Goal: Information Seeking & Learning: Learn about a topic

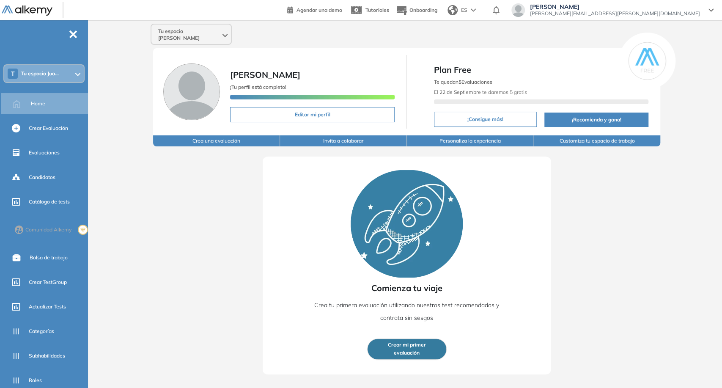
click at [195, 36] on div "Tu espacio Juan Carlos" at bounding box center [190, 35] width 79 height 20
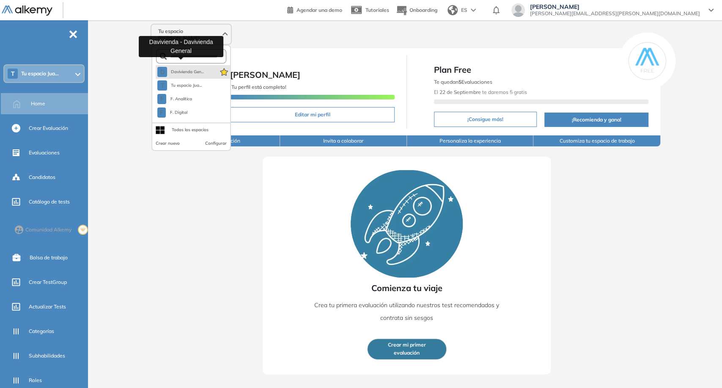
click at [188, 69] on span "Davivienda Gen..." at bounding box center [186, 72] width 33 height 7
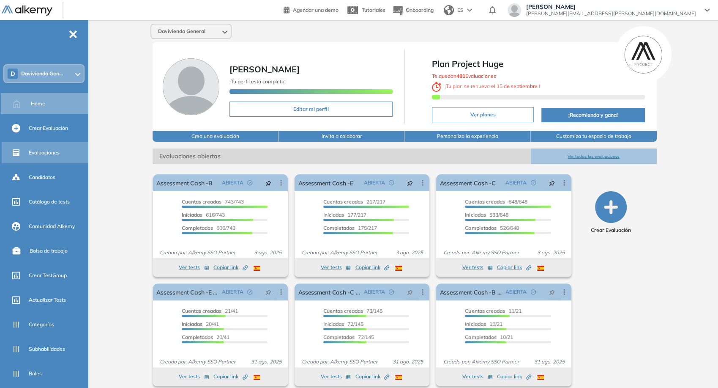
click at [64, 156] on div "Evaluaciones" at bounding box center [58, 152] width 58 height 14
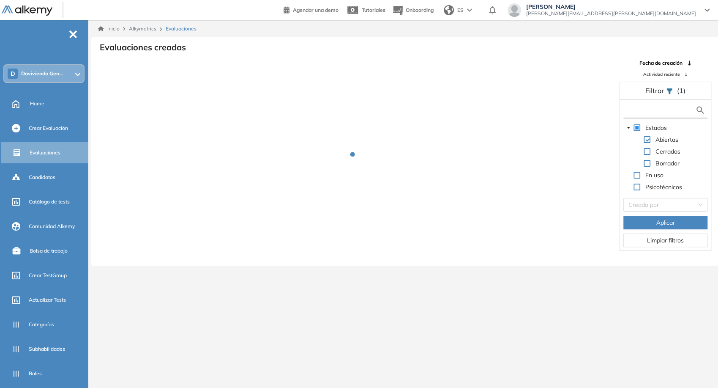
click at [677, 114] on input "text" at bounding box center [661, 110] width 70 height 9
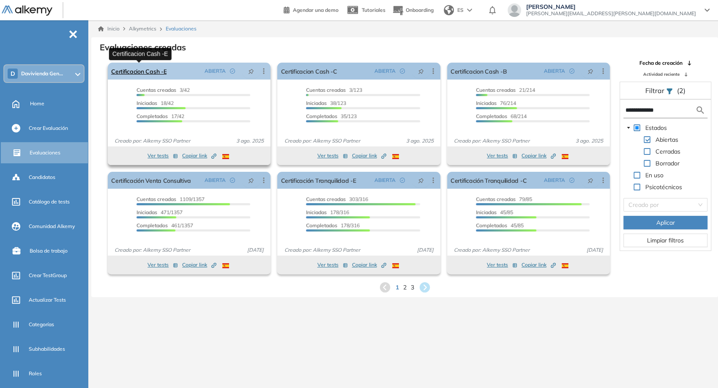
type input "**********"
click at [155, 72] on link "Certificacion Cash -E" at bounding box center [138, 71] width 55 height 17
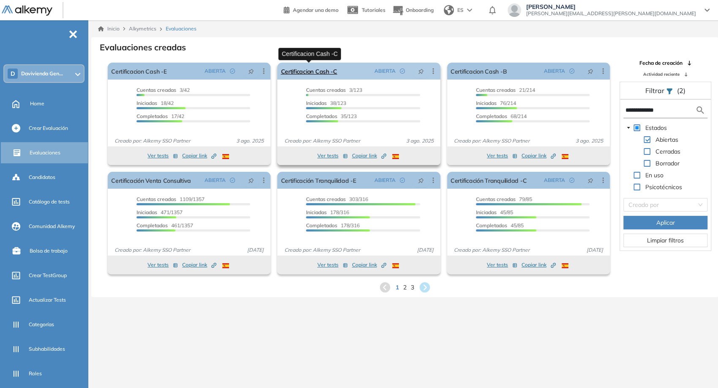
click at [297, 77] on link "Certificacion Cash -C" at bounding box center [309, 71] width 56 height 17
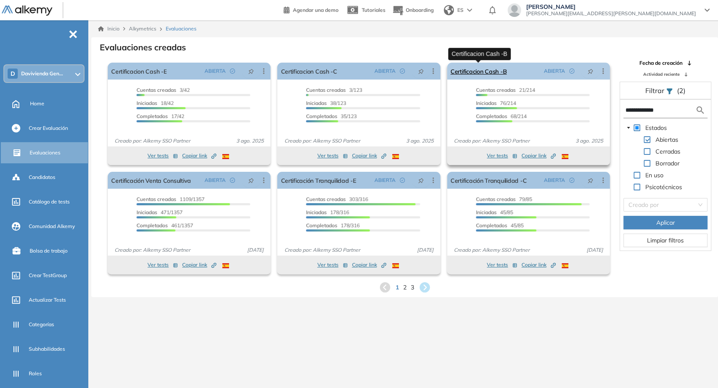
click at [459, 70] on link "Certificacion Cash -B" at bounding box center [479, 71] width 56 height 17
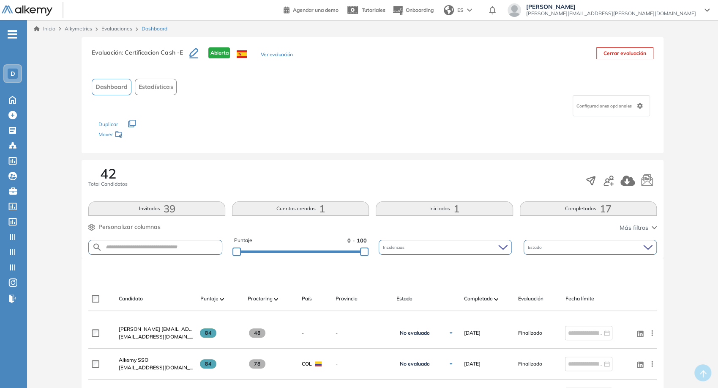
click at [597, 99] on div "Configuraciones opcionales" at bounding box center [611, 105] width 77 height 21
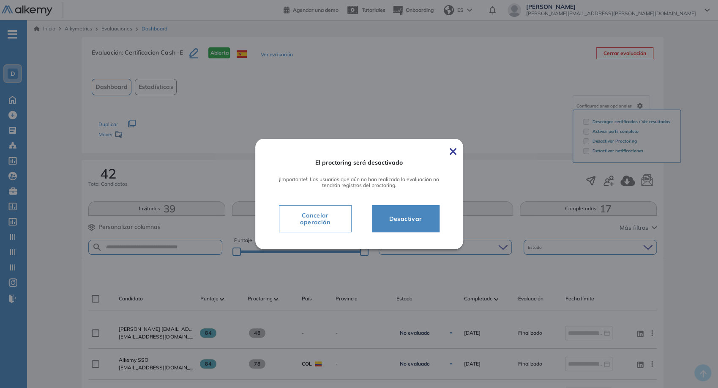
click at [410, 214] on span "Desactivar" at bounding box center [406, 219] width 47 height 10
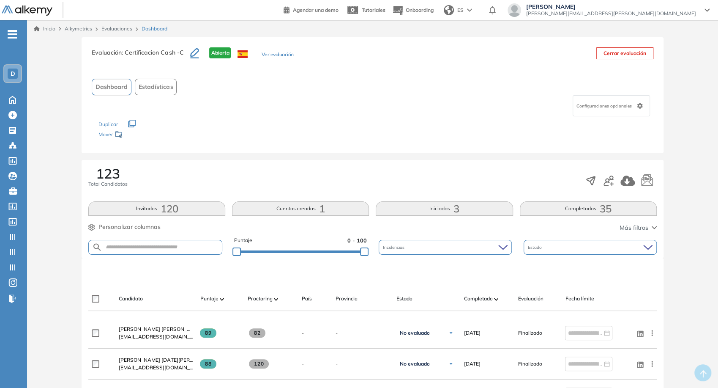
click at [617, 103] on span "Configuraciones opcionales" at bounding box center [605, 106] width 57 height 6
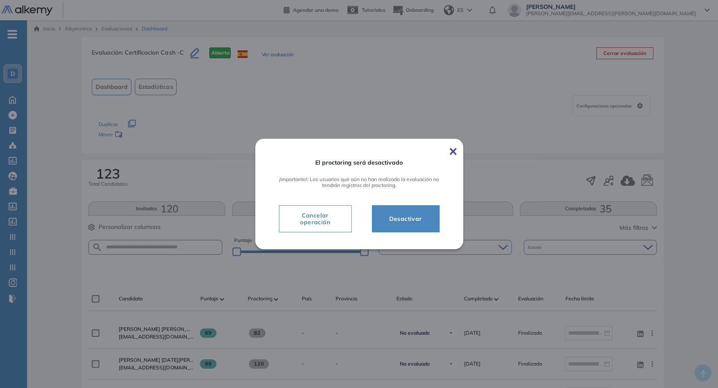
click at [396, 210] on button "Desactivar" at bounding box center [406, 218] width 68 height 27
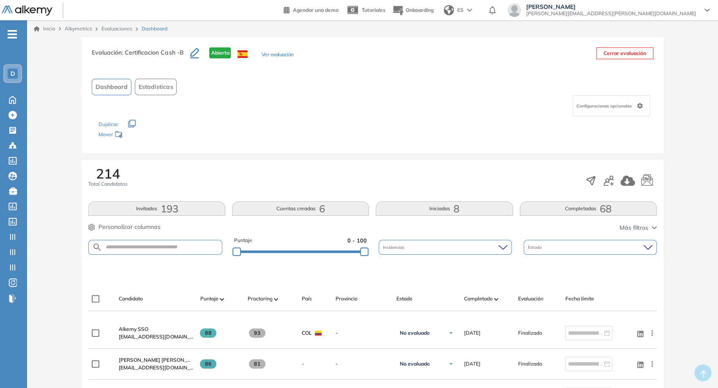
click at [614, 103] on span "Configuraciones opcionales" at bounding box center [605, 106] width 57 height 6
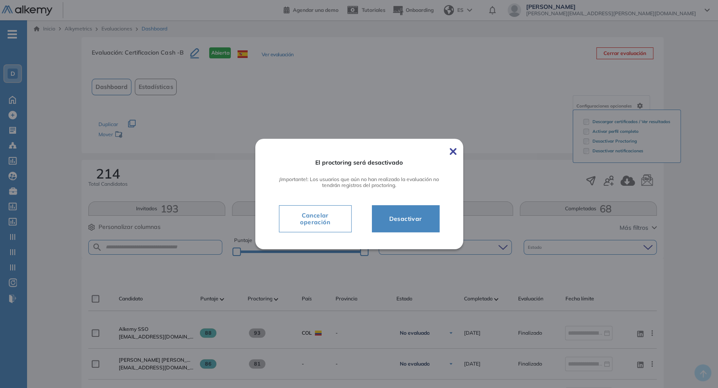
click at [400, 215] on span "Desactivar" at bounding box center [406, 219] width 47 height 10
